Goal: Check status

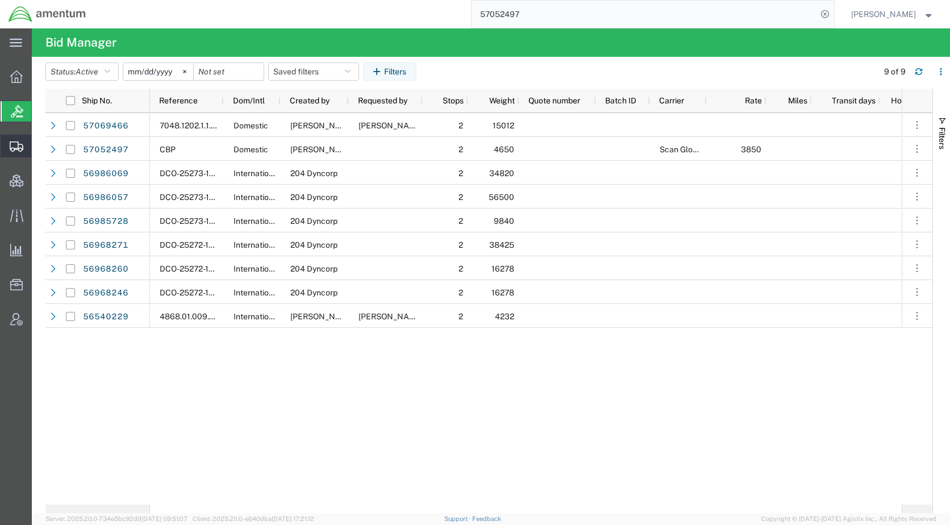
click at [39, 145] on span "Shipments" at bounding box center [35, 146] width 8 height 23
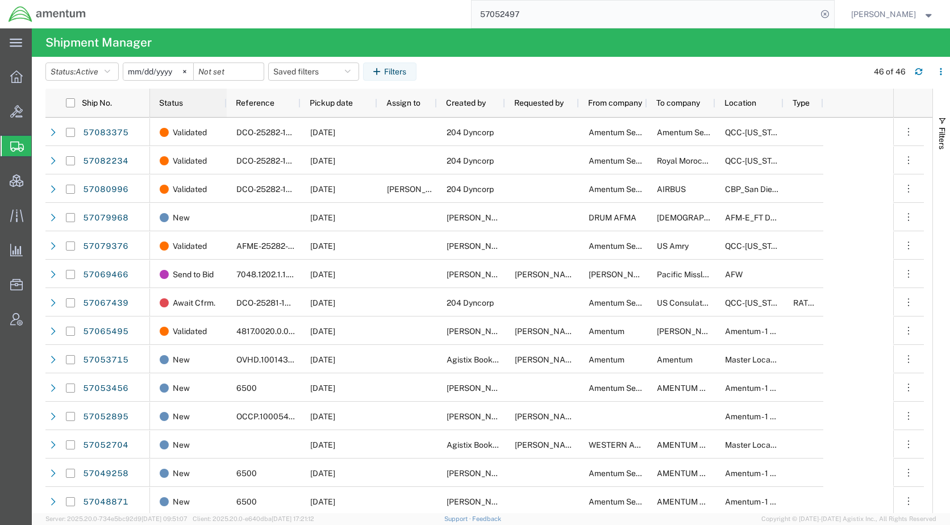
click at [171, 101] on span "Status" at bounding box center [171, 102] width 24 height 9
